Goal: Transaction & Acquisition: Register for event/course

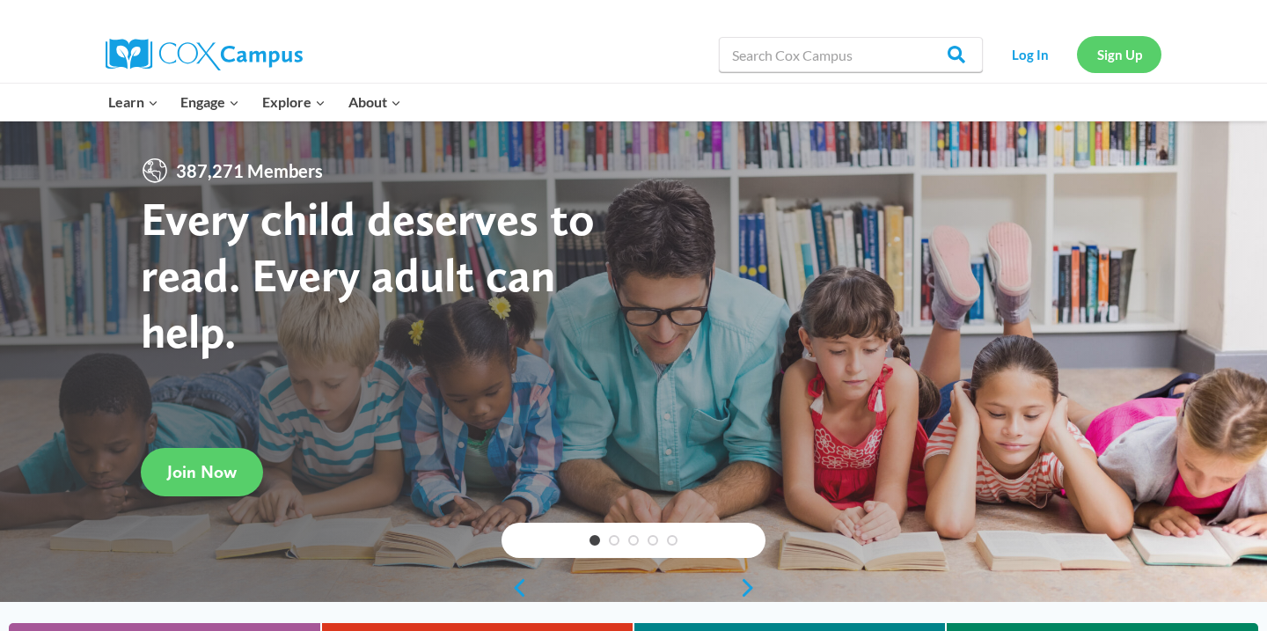
click at [1129, 47] on link "Sign Up" at bounding box center [1119, 54] width 84 height 36
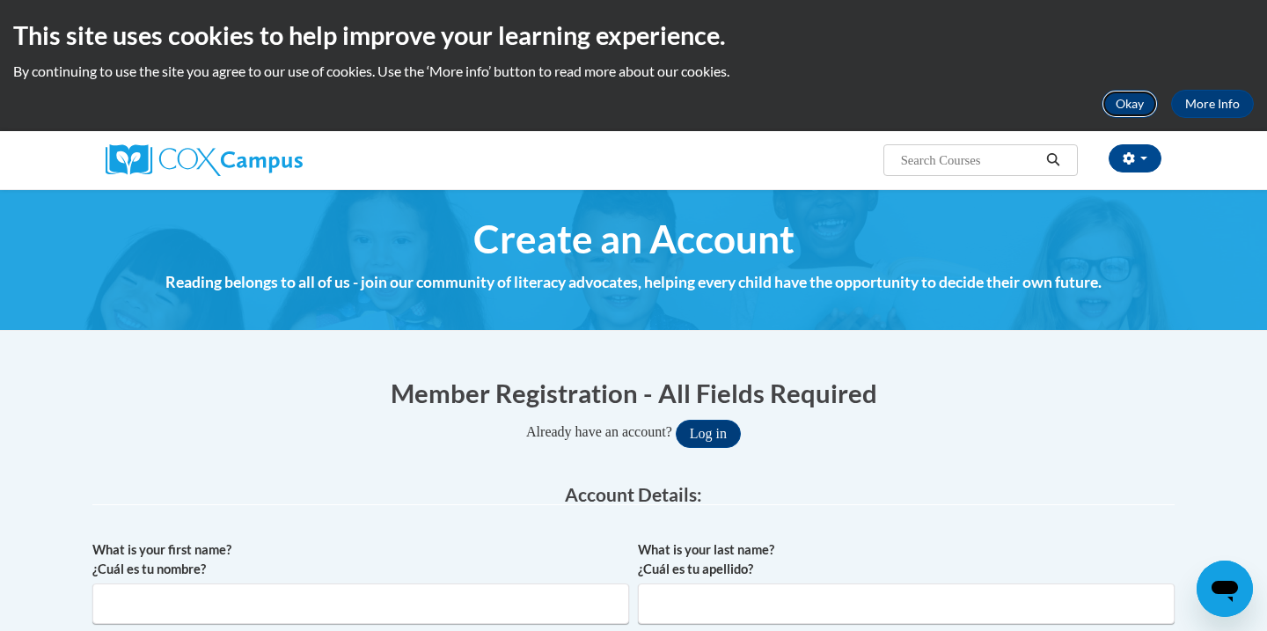
click at [1139, 104] on button "Okay" at bounding box center [1129, 104] width 56 height 28
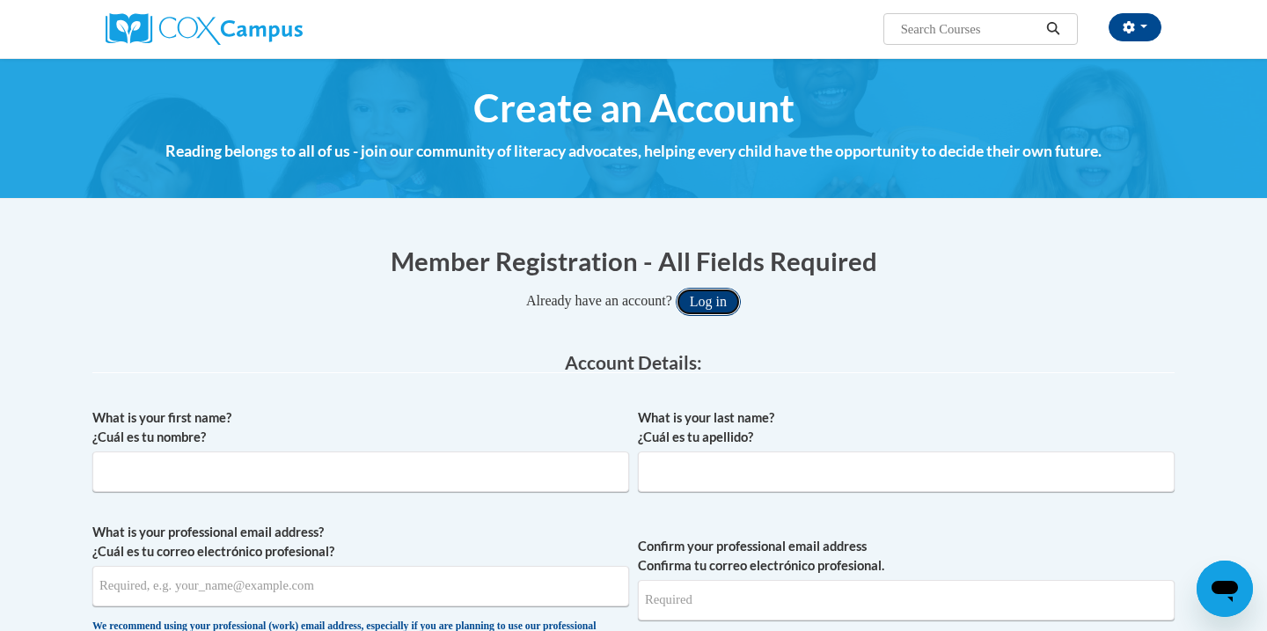
click at [705, 314] on button "Log in" at bounding box center [708, 302] width 65 height 28
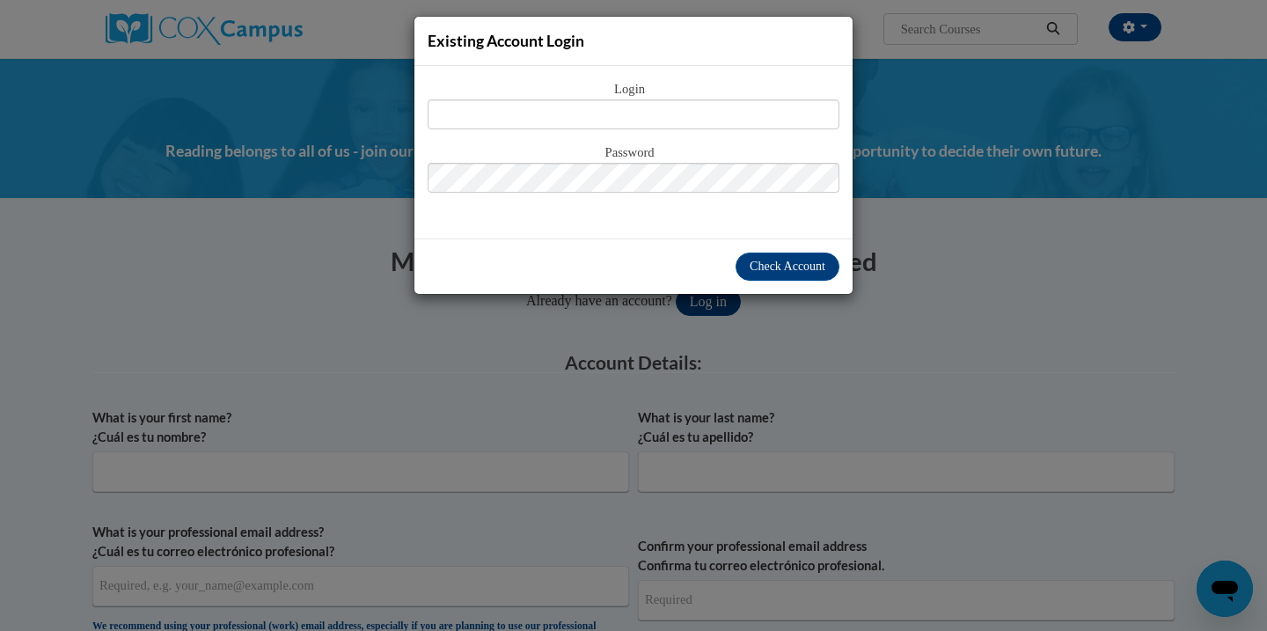
click at [349, 72] on div "Existing Account Login Login Password" at bounding box center [633, 315] width 1267 height 631
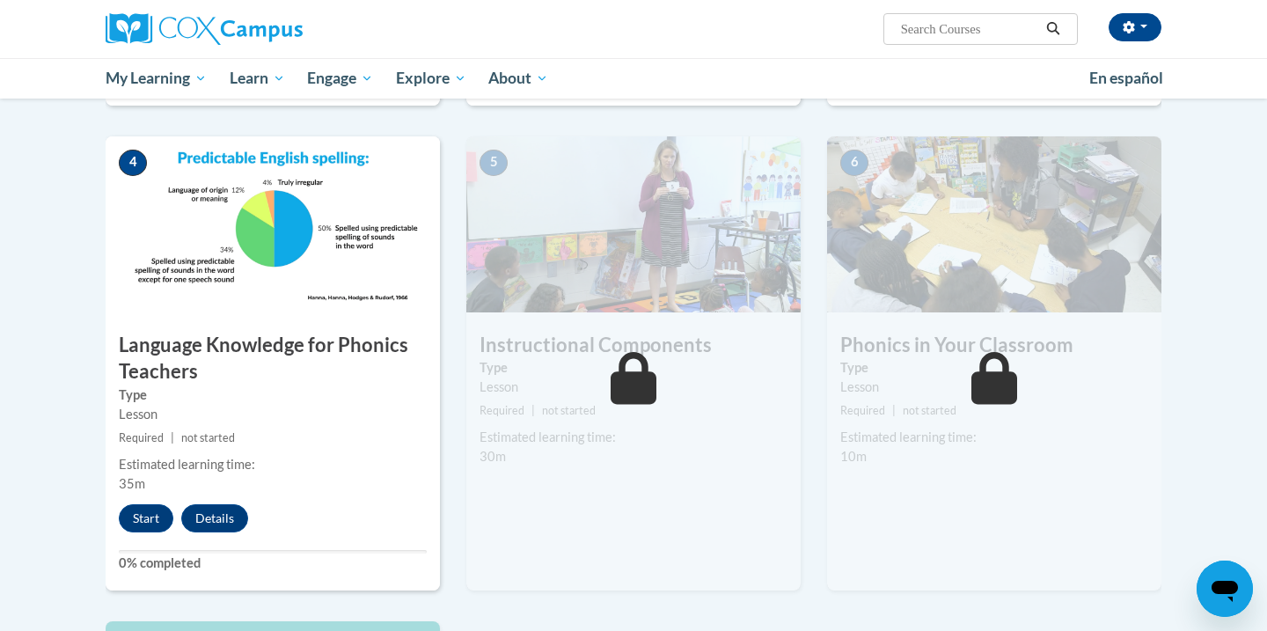
scroll to position [806, 0]
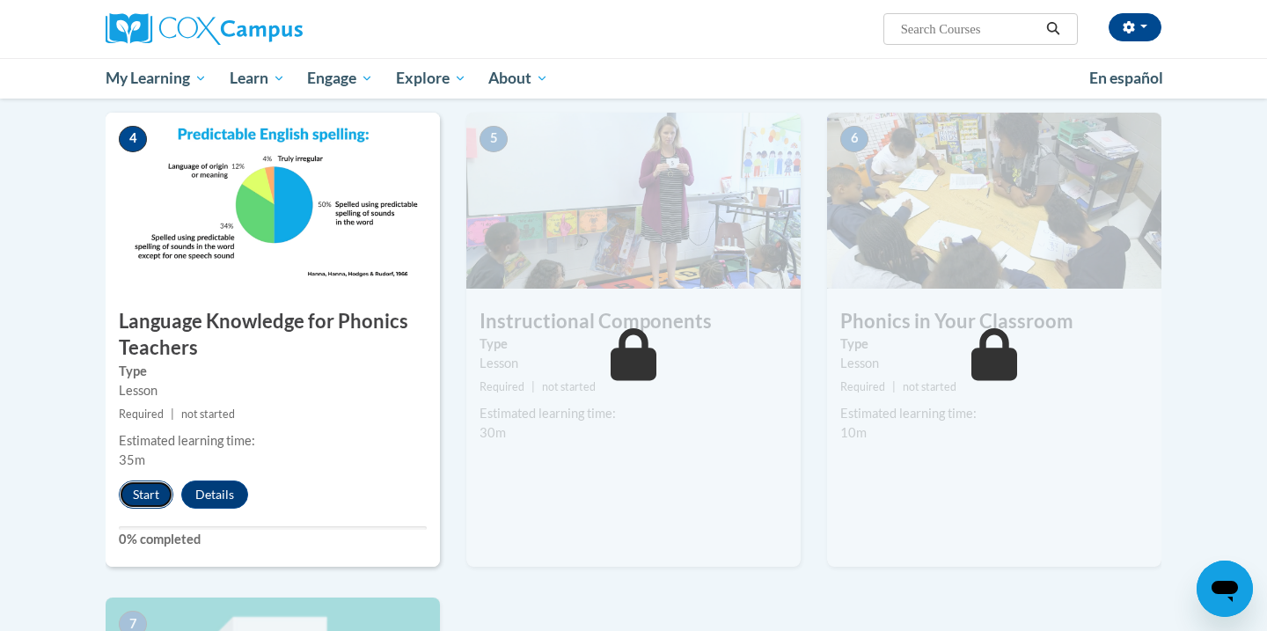
click at [132, 488] on button "Start" at bounding box center [146, 494] width 55 height 28
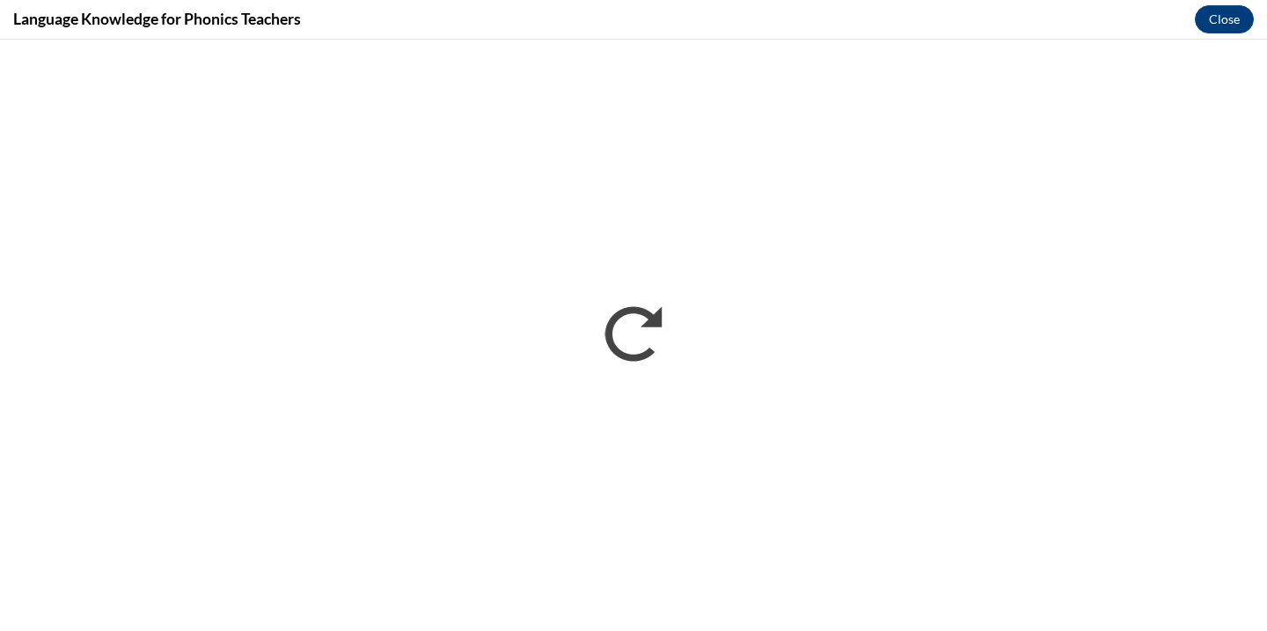
scroll to position [0, 0]
